Goal: Task Accomplishment & Management: Complete application form

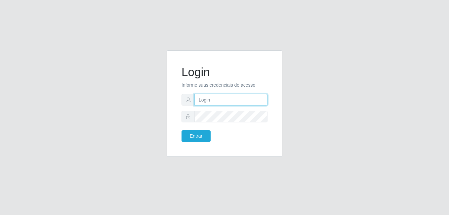
click at [208, 100] on input "text" at bounding box center [231, 100] width 73 height 12
click at [212, 97] on input "text" at bounding box center [231, 100] width 73 height 12
type input "isaulina.agostinha@grupoqrz.com.br"
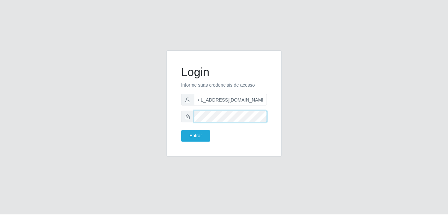
scroll to position [0, 0]
click at [182, 130] on button "Entrar" at bounding box center [196, 136] width 29 height 12
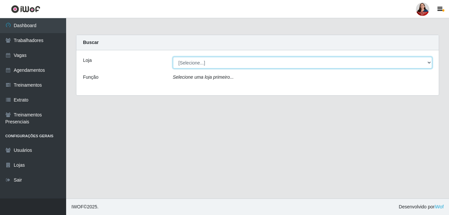
click at [222, 59] on select "[Selecione...] Hiper Queiroz - Alto da Conceição Hiper Queiroz - Boa Vista Hipe…" at bounding box center [303, 63] width 260 height 12
select select "515"
click at [173, 57] on select "[Selecione...] Hiper Queiroz - Alto da Conceição Hiper Queiroz - Boa Vista Hipe…" at bounding box center [303, 63] width 260 height 12
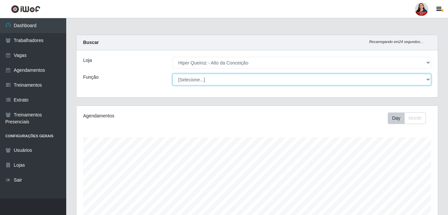
click at [221, 81] on select "[Selecione...] ASG ASG + ASG ++ Embalador Embalador + Embalador ++ Operador de …" at bounding box center [301, 80] width 258 height 12
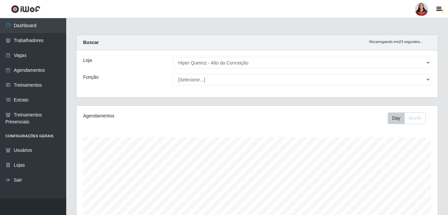
click at [150, 67] on div "Loja" at bounding box center [122, 63] width 89 height 12
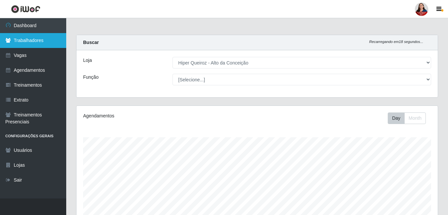
click at [42, 38] on link "Trabalhadores" at bounding box center [33, 40] width 66 height 15
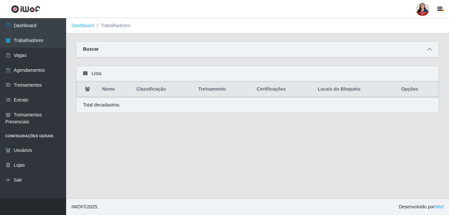
click at [427, 51] on span at bounding box center [430, 50] width 8 height 8
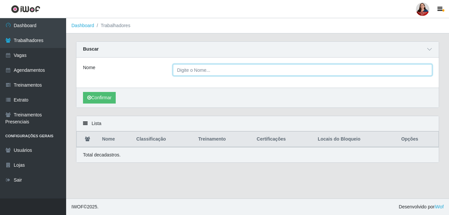
click at [268, 67] on input "Nome" at bounding box center [303, 70] width 260 height 12
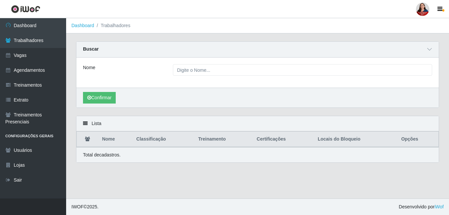
click at [123, 65] on div "Nome" at bounding box center [123, 70] width 90 height 12
click at [38, 57] on link "Vagas" at bounding box center [33, 55] width 66 height 15
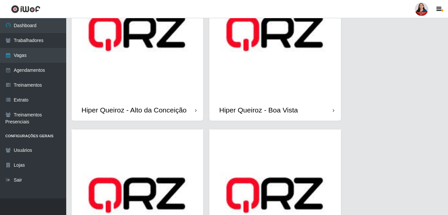
scroll to position [33, 0]
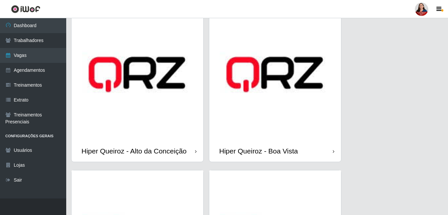
click at [179, 148] on div "Hiper Queiroz - Alto da Conceição" at bounding box center [133, 151] width 105 height 8
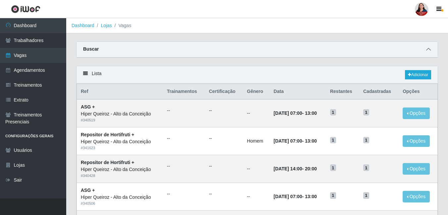
click at [428, 51] on icon at bounding box center [428, 49] width 5 height 5
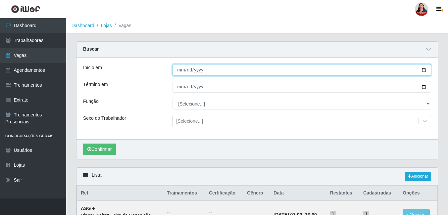
click at [422, 72] on input "Início em" at bounding box center [301, 70] width 258 height 12
type input "2025-10-08"
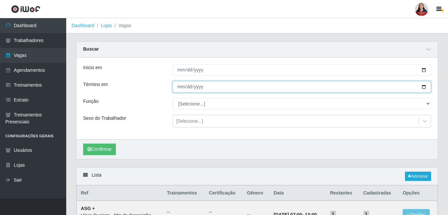
click at [425, 87] on input "Término em" at bounding box center [301, 87] width 258 height 12
type input "2025-10-08"
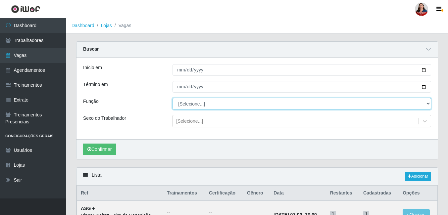
click at [204, 105] on select "[Selecione...] ASG ASG + ASG ++ Embalador Embalador + Embalador ++ Operador de …" at bounding box center [301, 104] width 258 height 12
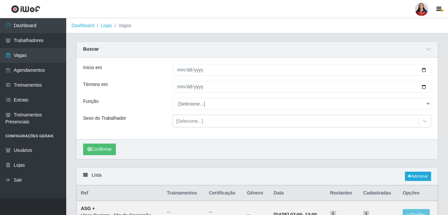
click at [135, 82] on div "Término em" at bounding box center [122, 87] width 89 height 12
click at [109, 145] on button "Confirmar" at bounding box center [99, 150] width 33 height 12
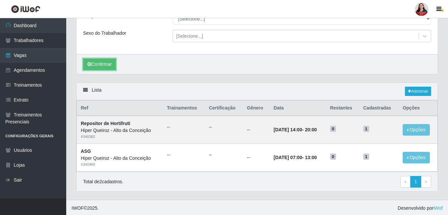
scroll to position [87, 0]
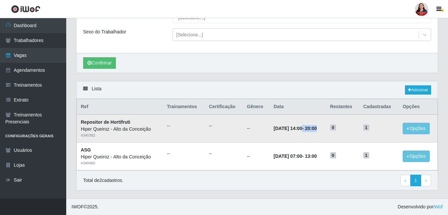
drag, startPoint x: 295, startPoint y: 128, endPoint x: 325, endPoint y: 129, distance: 30.5
click at [325, 129] on td "08/10/2025, 14:00 - 20:00" at bounding box center [297, 129] width 56 height 28
drag, startPoint x: 325, startPoint y: 129, endPoint x: 357, endPoint y: 102, distance: 41.8
click at [357, 102] on th "Restantes" at bounding box center [342, 107] width 33 height 16
click at [414, 128] on button "Opções" at bounding box center [415, 129] width 27 height 12
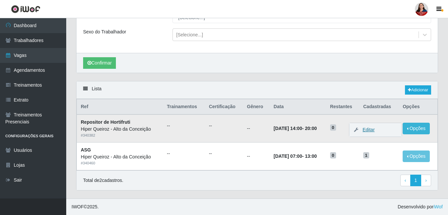
click at [372, 129] on link "Editar" at bounding box center [365, 129] width 19 height 5
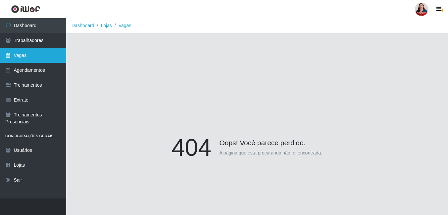
click at [24, 55] on link "Vagas" at bounding box center [33, 55] width 66 height 15
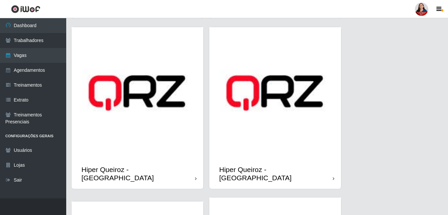
scroll to position [132, 0]
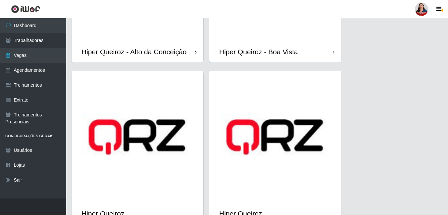
click at [188, 108] on img at bounding box center [137, 137] width 132 height 132
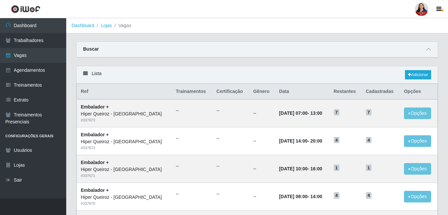
click at [305, 53] on div "Buscar" at bounding box center [256, 50] width 361 height 16
click at [428, 51] on icon at bounding box center [428, 49] width 5 height 5
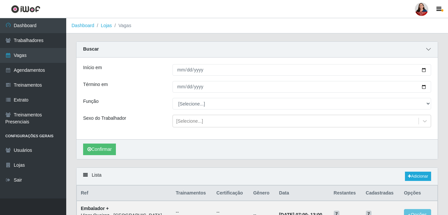
click at [428, 51] on icon at bounding box center [428, 49] width 5 height 5
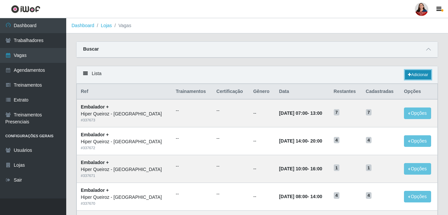
click at [412, 76] on link "Adicionar" at bounding box center [418, 74] width 26 height 9
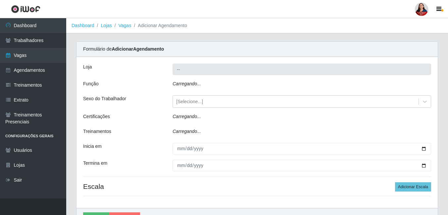
type input "Hiper Queiroz - Macau"
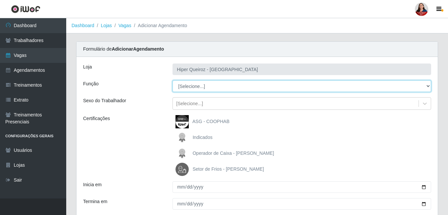
click at [429, 89] on select "[Selecione...] Embalador Embalador + Embalador ++ Operador de Caixa Operador de…" at bounding box center [301, 86] width 258 height 12
select select "1"
click at [172, 80] on select "[Selecione...] Embalador Embalador + Embalador ++ Operador de Caixa Operador de…" at bounding box center [301, 86] width 258 height 12
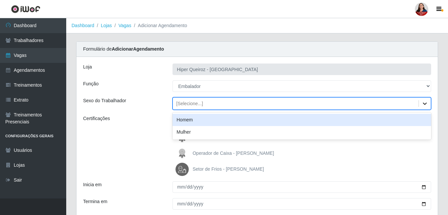
click at [423, 104] on icon at bounding box center [424, 103] width 7 height 7
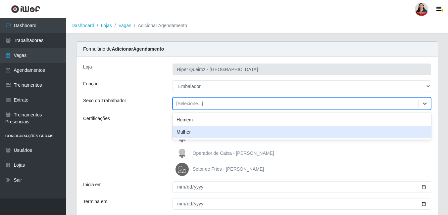
click at [329, 146] on div "ASG - COOPHAB Indicados Operador de Caixa - Queiroz Atacadão Setor de Frios - Q…" at bounding box center [301, 145] width 268 height 61
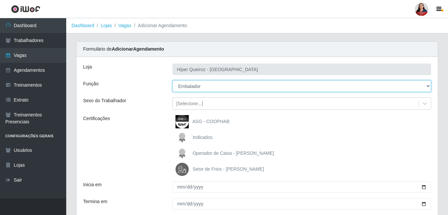
click at [427, 87] on select "[Selecione...] Embalador Embalador + Embalador ++ Operador de Caixa Operador de…" at bounding box center [301, 86] width 258 height 12
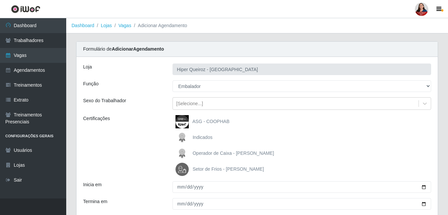
click at [128, 114] on div "Loja Hiper Queiroz - Macau Função [Selecione...] Embalador Embalador + Embalado…" at bounding box center [256, 152] width 361 height 190
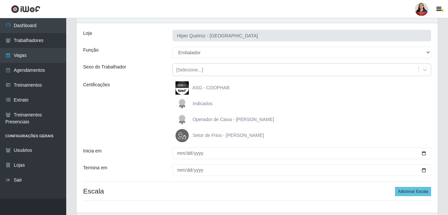
scroll to position [66, 0]
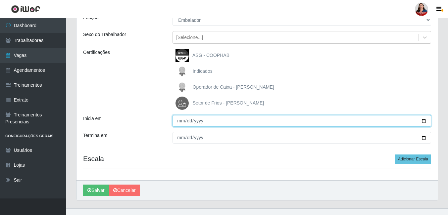
click at [424, 124] on input "Inicia em" at bounding box center [301, 121] width 258 height 12
click at [425, 123] on input "Inicia em" at bounding box center [301, 121] width 258 height 12
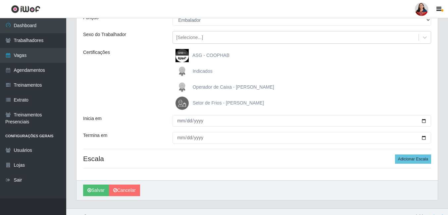
click at [159, 85] on div "Certificações" at bounding box center [122, 79] width 89 height 61
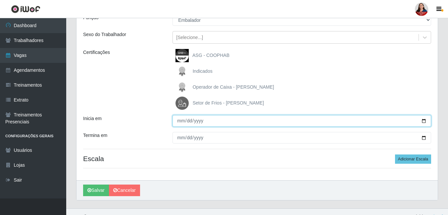
click at [425, 123] on input "Inicia em" at bounding box center [301, 121] width 258 height 12
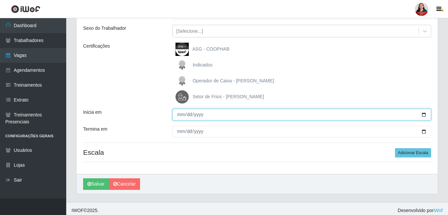
scroll to position [76, 0]
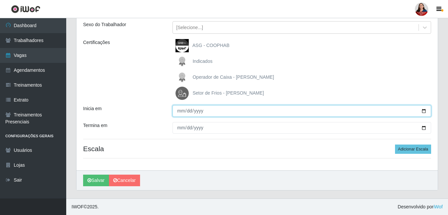
click at [423, 112] on input "Inicia em" at bounding box center [301, 111] width 258 height 12
type input "2025-10-13"
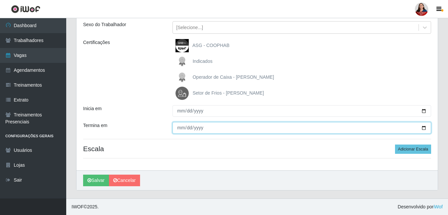
click at [422, 129] on input "Termina em" at bounding box center [301, 128] width 258 height 12
type input "2025-10-13"
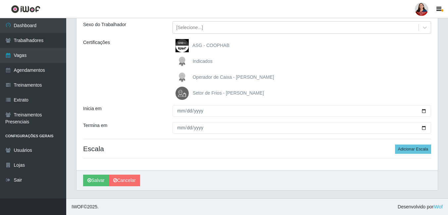
click at [365, 90] on div "Setor de Frios - QA João Câmara" at bounding box center [301, 93] width 258 height 13
click at [412, 156] on div "Loja Hiper Queiroz - Macau Função [Selecione...] Embalador Embalador + Embalado…" at bounding box center [256, 76] width 361 height 190
click at [413, 152] on button "Adicionar Escala" at bounding box center [413, 149] width 36 height 9
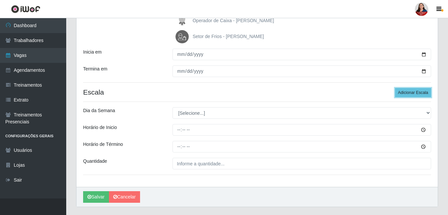
scroll to position [149, 0]
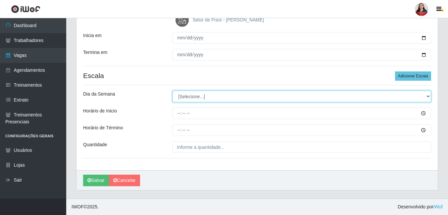
click at [201, 97] on select "[Selecione...] Segunda Terça Quarta Quinta Sexta Sábado Domingo" at bounding box center [301, 97] width 258 height 12
click at [185, 95] on select "[Selecione...] Segunda Terça Quarta Quinta Sexta Sábado Domingo" at bounding box center [301, 97] width 258 height 12
select select "1"
click at [172, 91] on select "[Selecione...] Segunda Terça Quarta Quinta Sexta Sábado Domingo" at bounding box center [301, 97] width 258 height 12
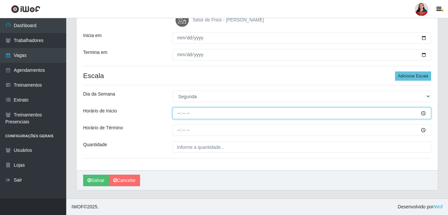
click at [178, 116] on input "Horário de Inicio" at bounding box center [301, 114] width 258 height 12
type input "08:00"
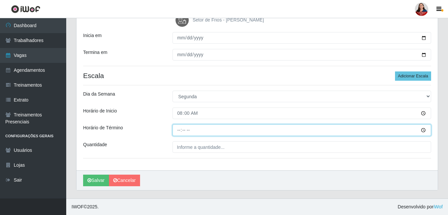
type input "14:00"
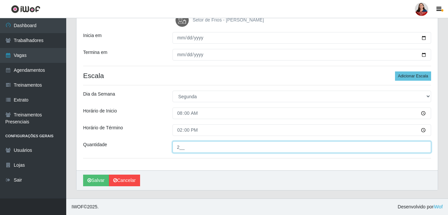
type input "2__"
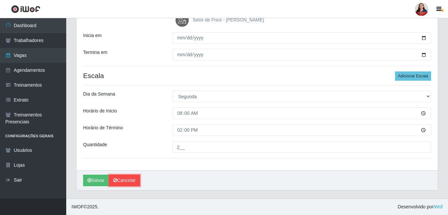
click at [120, 179] on link "Cancelar" at bounding box center [124, 181] width 31 height 12
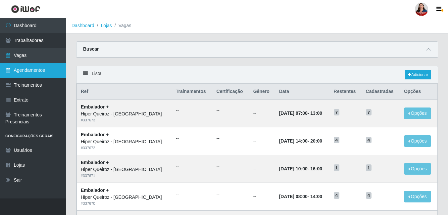
click at [43, 71] on link "Agendamentos" at bounding box center [33, 70] width 66 height 15
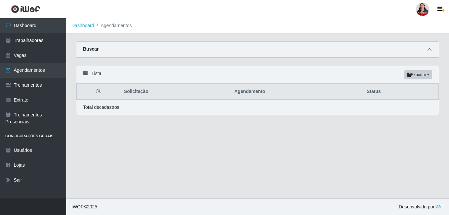
click at [431, 50] on icon at bounding box center [430, 49] width 5 height 5
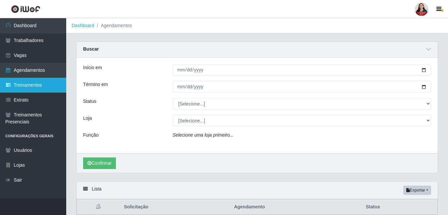
click at [46, 87] on link "Treinamentos" at bounding box center [33, 85] width 66 height 15
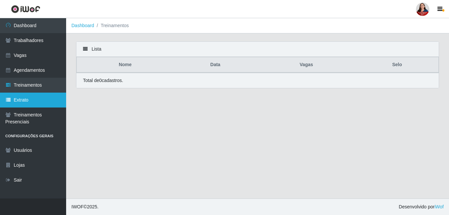
click at [37, 99] on link "Extrato" at bounding box center [33, 100] width 66 height 15
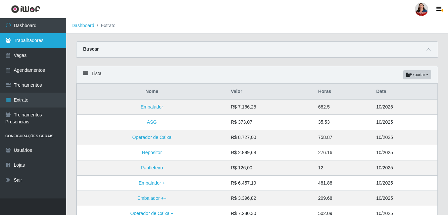
click at [31, 42] on link "Trabalhadores" at bounding box center [33, 40] width 66 height 15
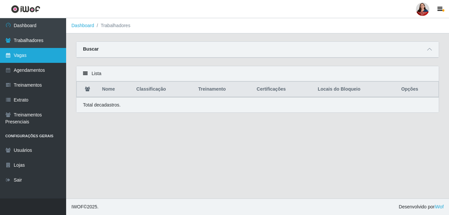
click at [39, 56] on link "Vagas" at bounding box center [33, 55] width 66 height 15
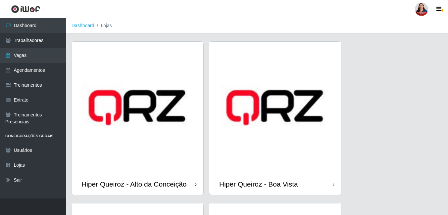
click at [312, 182] on div "Hiper Queiroz - Boa Vista" at bounding box center [275, 184] width 132 height 22
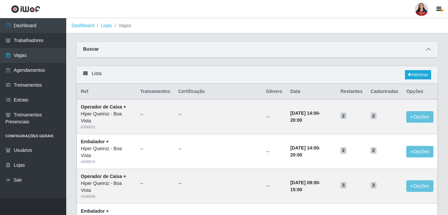
click at [430, 51] on icon at bounding box center [428, 49] width 5 height 5
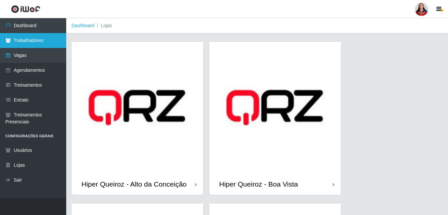
click at [27, 39] on link "Trabalhadores" at bounding box center [33, 40] width 66 height 15
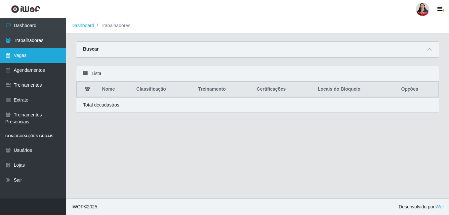
click at [48, 55] on link "Vagas" at bounding box center [33, 55] width 66 height 15
